Goal: Transaction & Acquisition: Purchase product/service

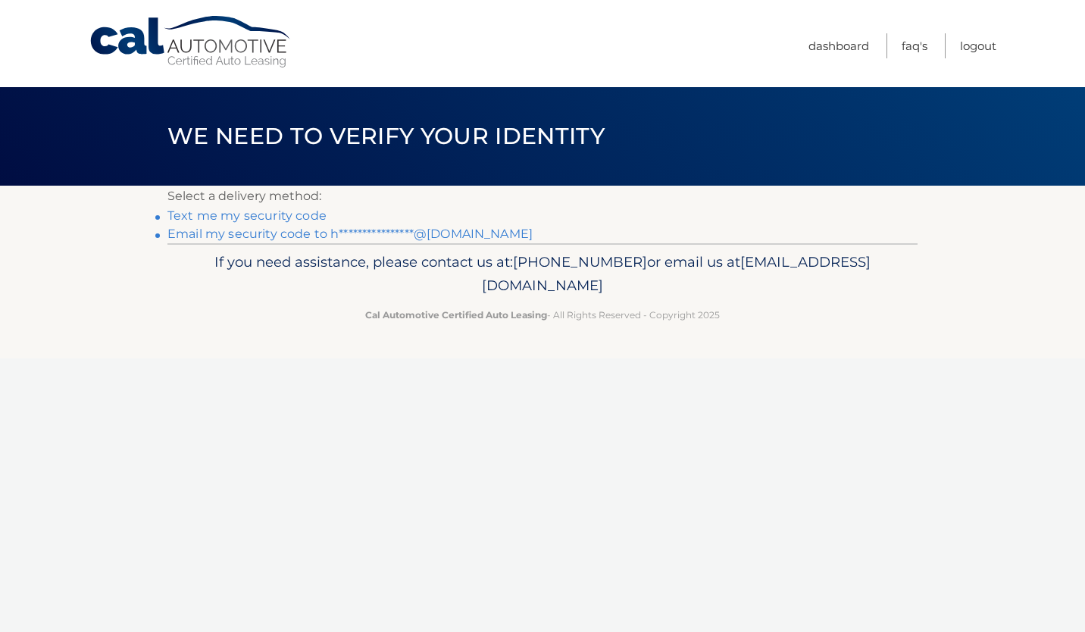
click at [415, 234] on link "**********" at bounding box center [350, 234] width 365 height 14
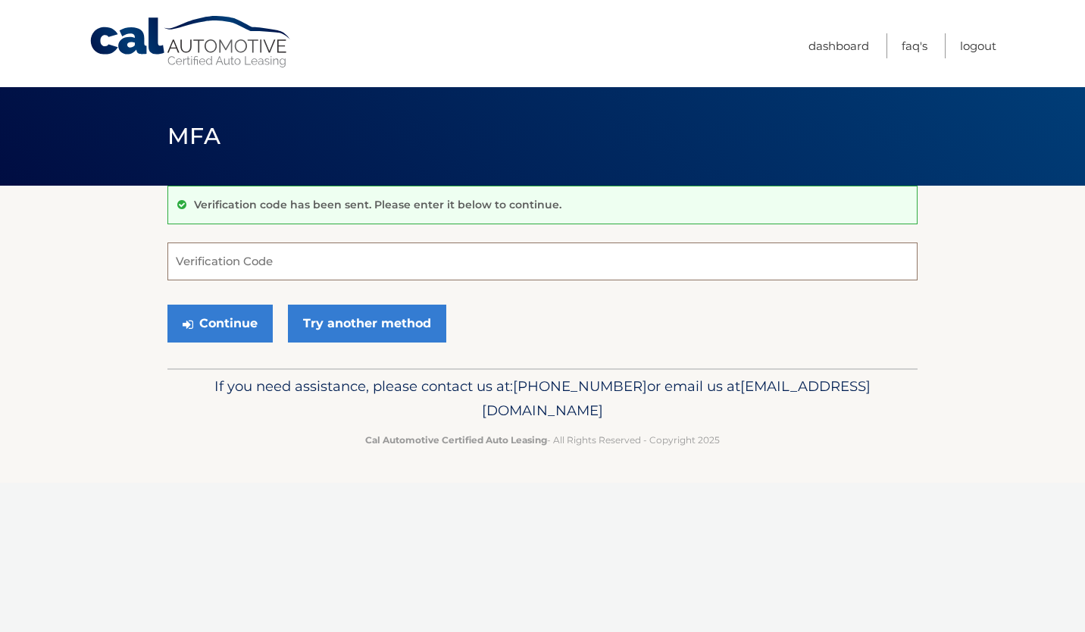
click at [248, 250] on input "Verification Code" at bounding box center [543, 262] width 750 height 38
type input "470272"
click at [241, 312] on button "Continue" at bounding box center [220, 324] width 105 height 38
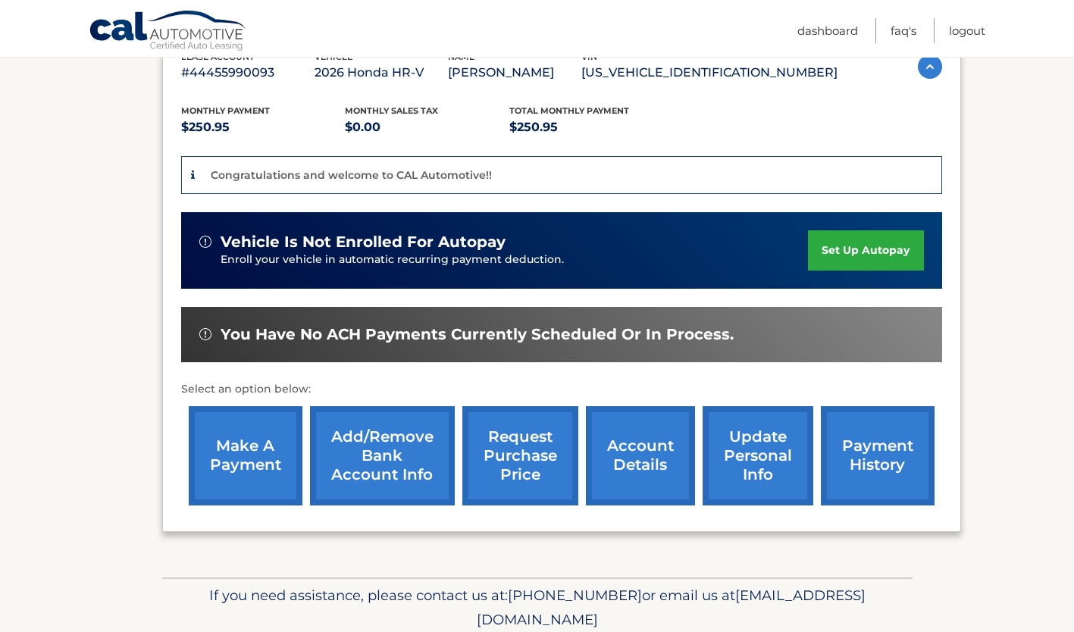
scroll to position [285, 0]
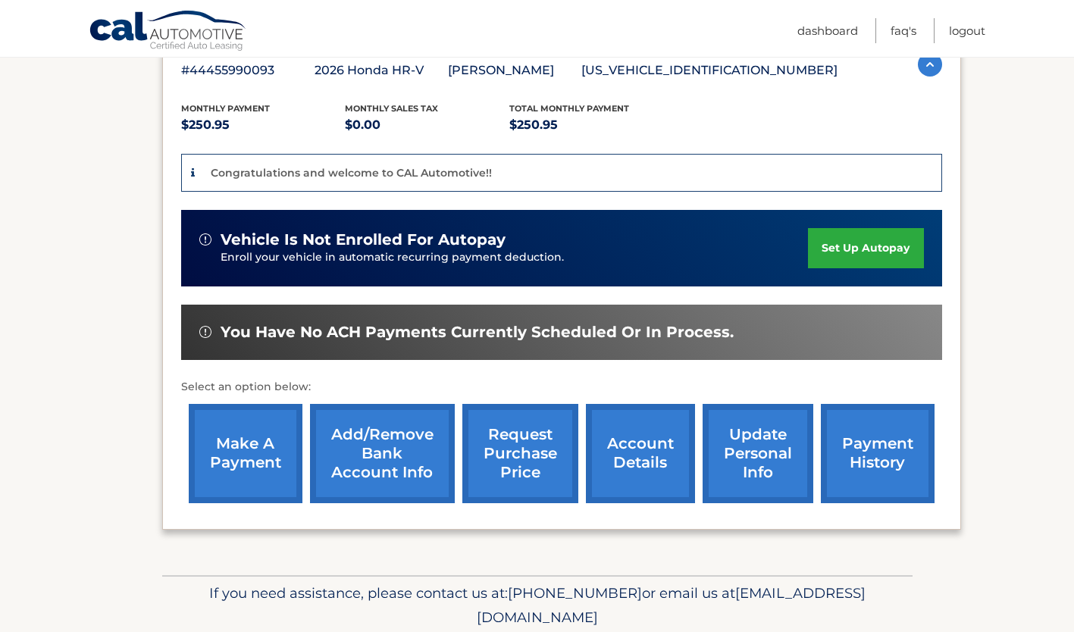
click at [262, 470] on link "make a payment" at bounding box center [246, 453] width 114 height 99
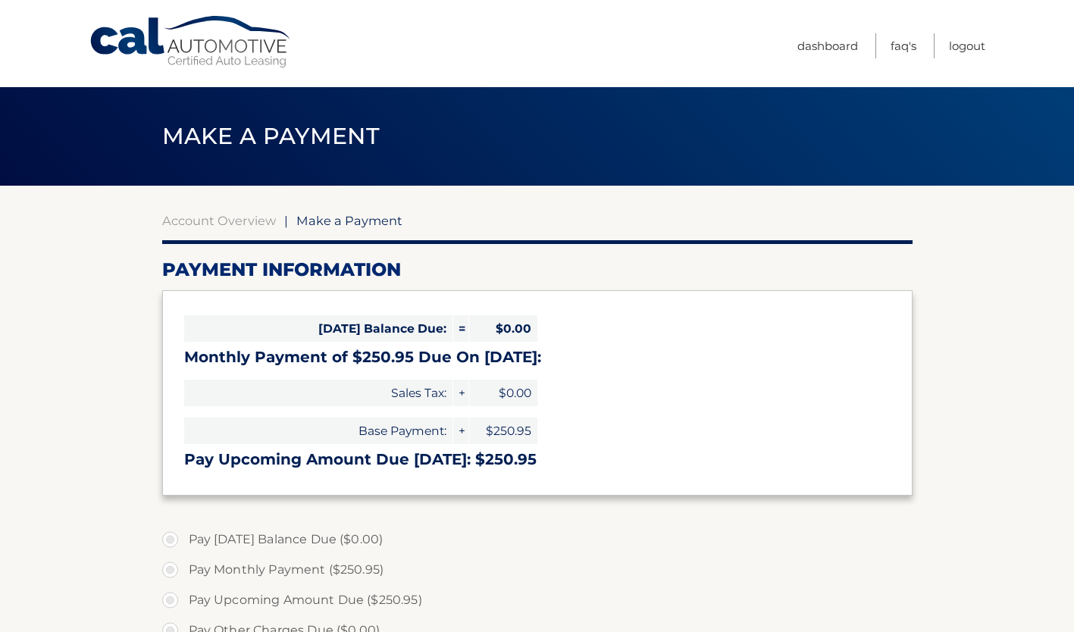
select select "OGI2Y2E0MzktOGE4Ny00ZWU3LWJlN2YtZTY0ODk5NTI2ZDFk"
click at [960, 45] on link "Logout" at bounding box center [967, 45] width 36 height 25
